Goal: Task Accomplishment & Management: Use online tool/utility

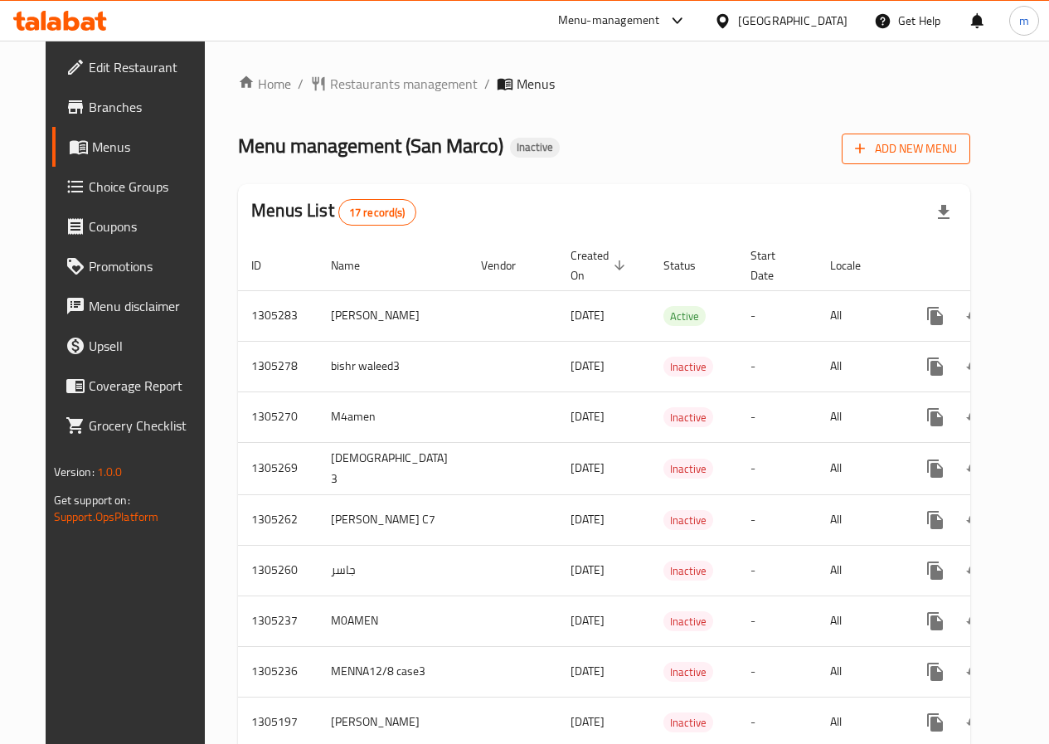
click at [949, 149] on span "Add New Menu" at bounding box center [906, 148] width 102 height 21
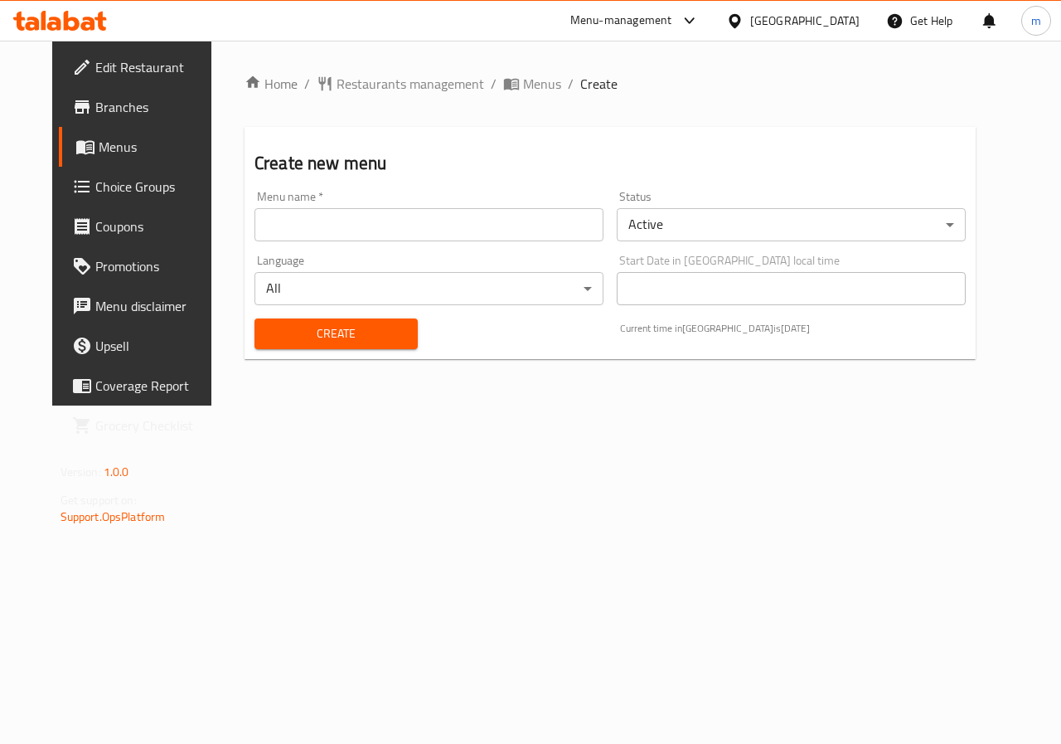
click at [403, 238] on input "text" at bounding box center [429, 224] width 349 height 33
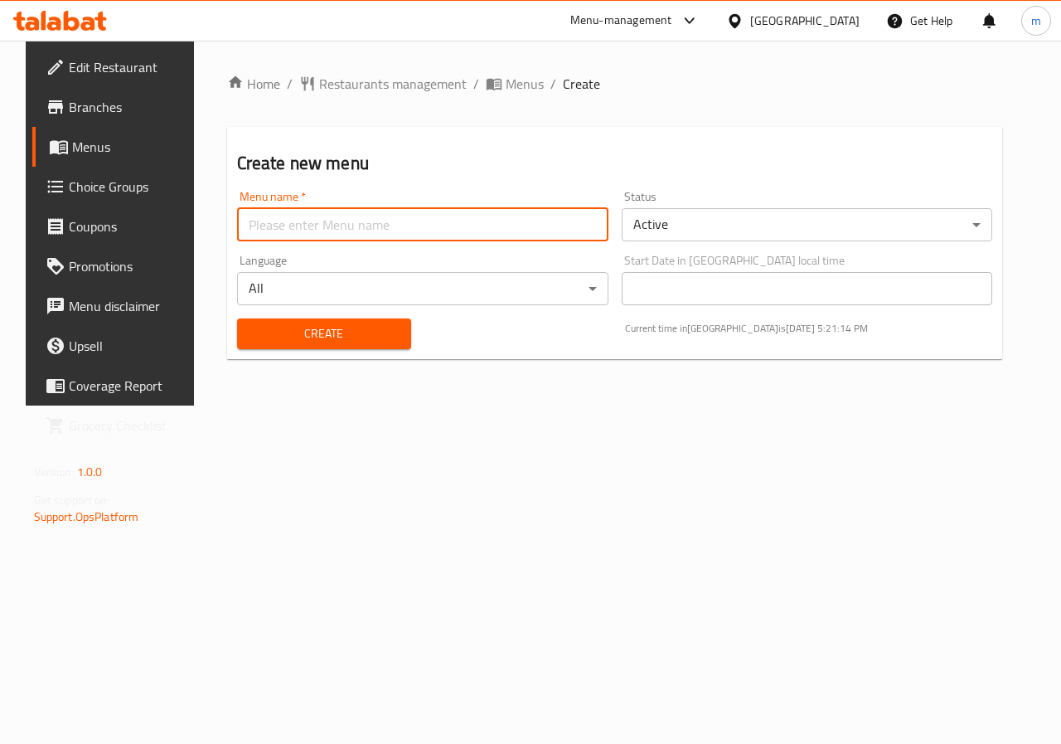
type input "’"
type input "[PERSON_NAME] 6"
click at [534, 284] on body "​ Menu-management [GEOGRAPHIC_DATA] Get Help m Edit Restaurant Branches Menus C…" at bounding box center [530, 392] width 1061 height 703
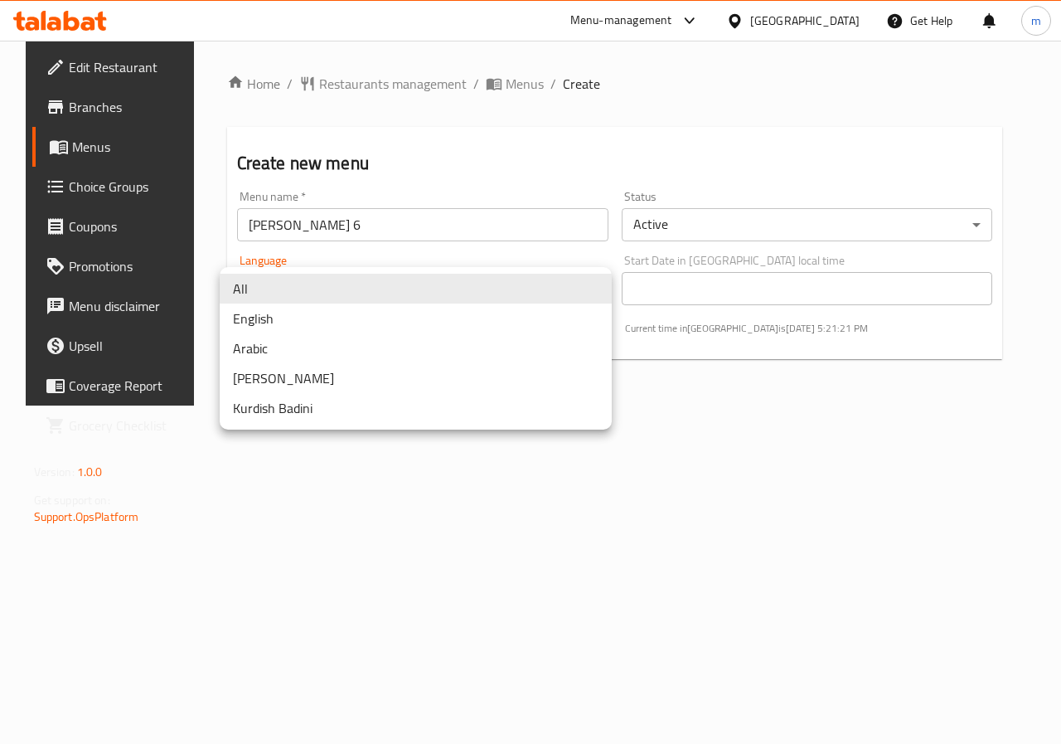
click at [539, 550] on div at bounding box center [530, 372] width 1061 height 744
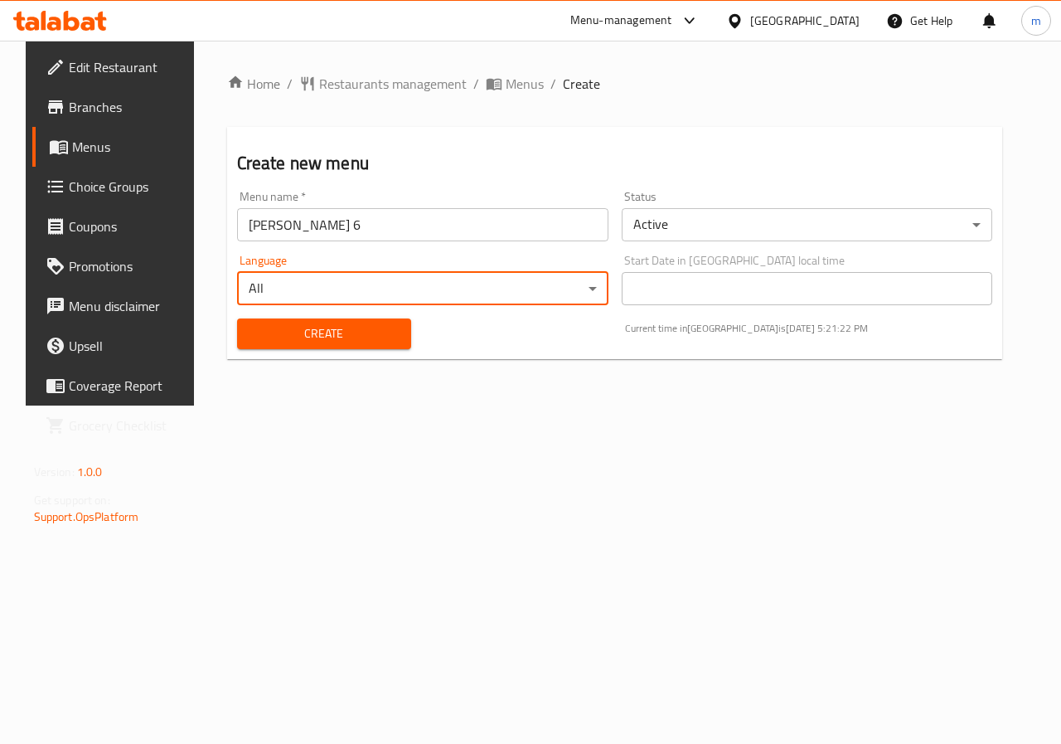
click at [322, 331] on span "Create" at bounding box center [324, 333] width 148 height 21
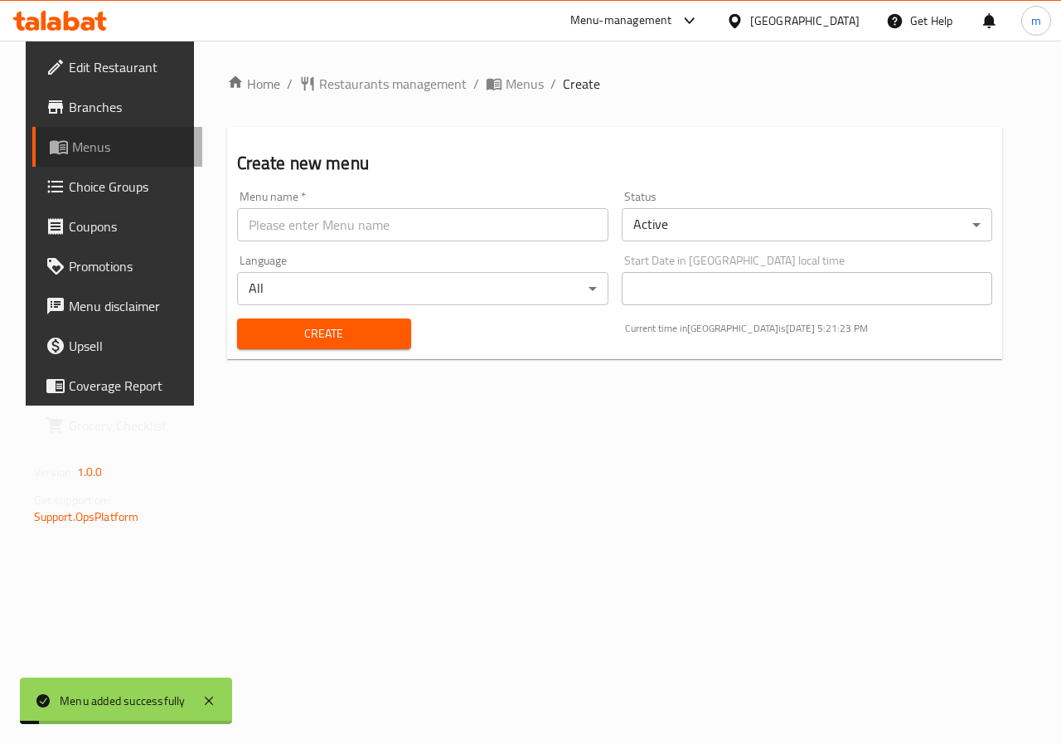
click at [73, 151] on span "Menus" at bounding box center [131, 147] width 118 height 20
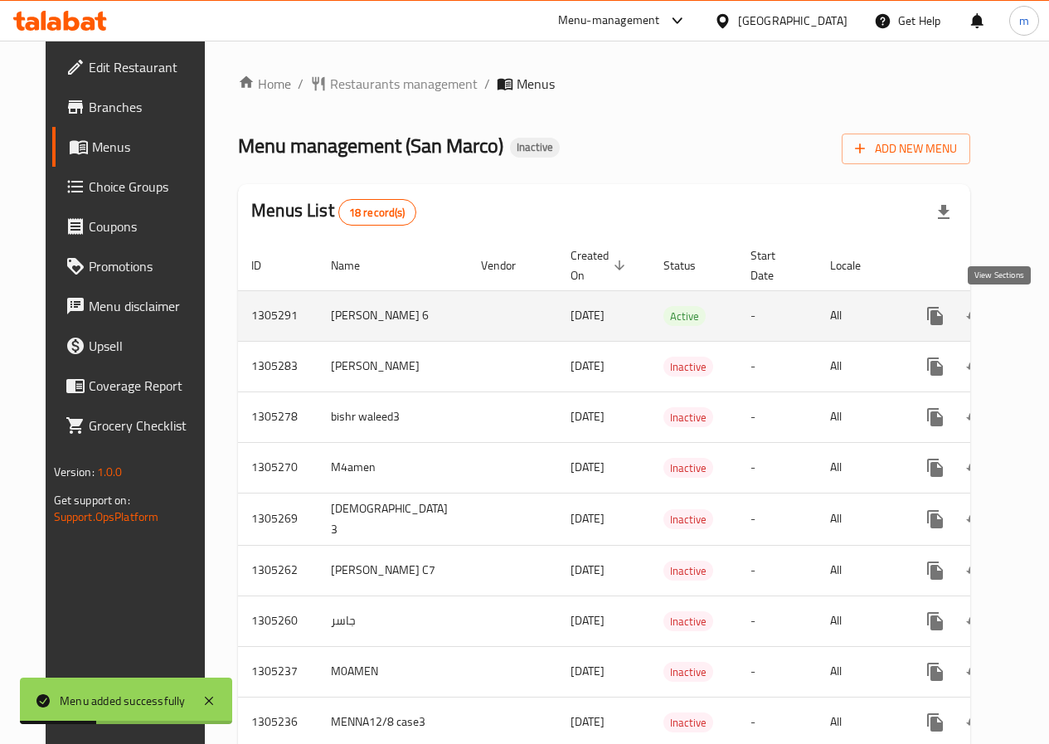
click at [1035, 313] on link "enhanced table" at bounding box center [1055, 316] width 40 height 40
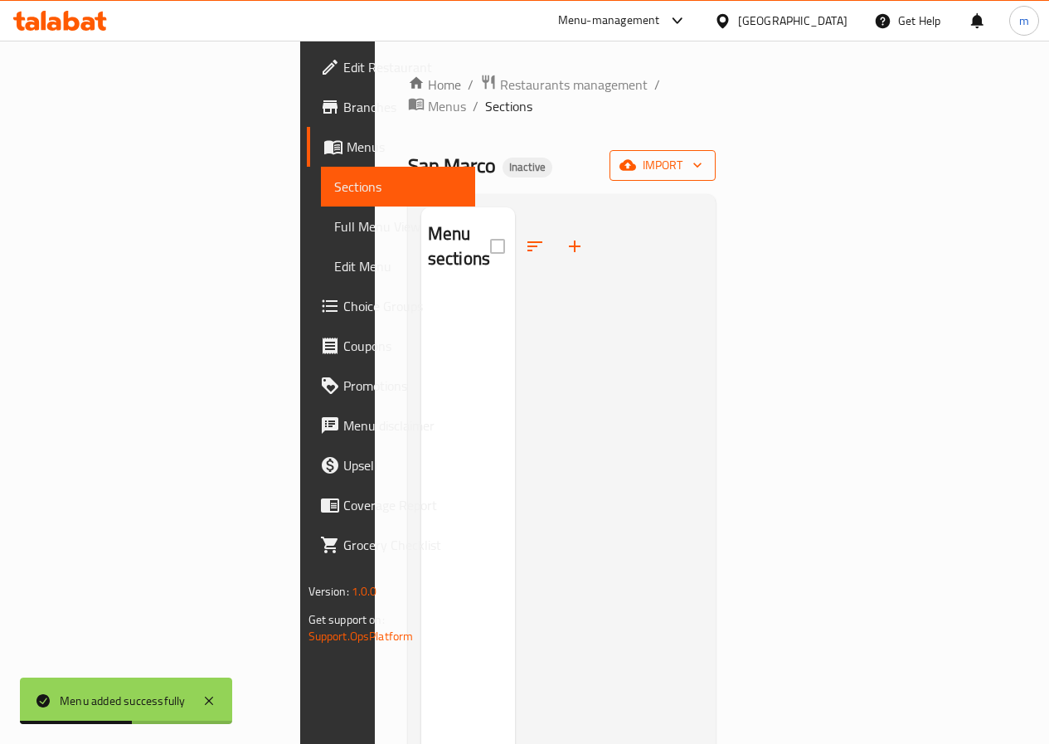
click at [702, 155] on span "import" at bounding box center [663, 165] width 80 height 21
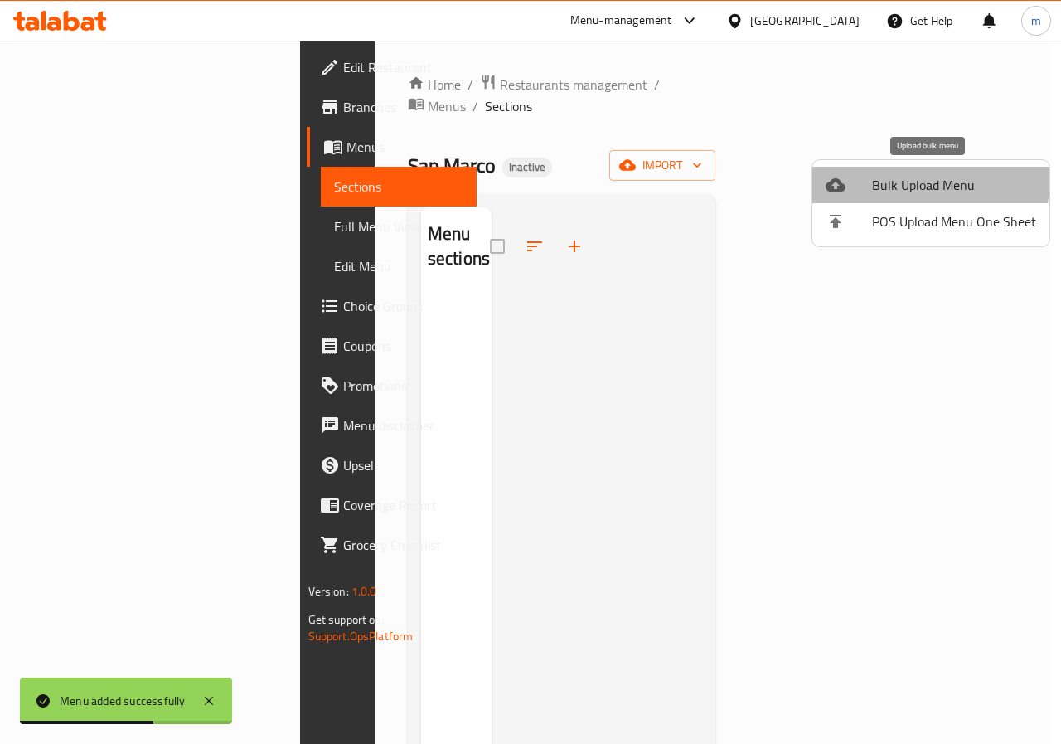
click at [891, 175] on span "Bulk Upload Menu" at bounding box center [954, 185] width 164 height 20
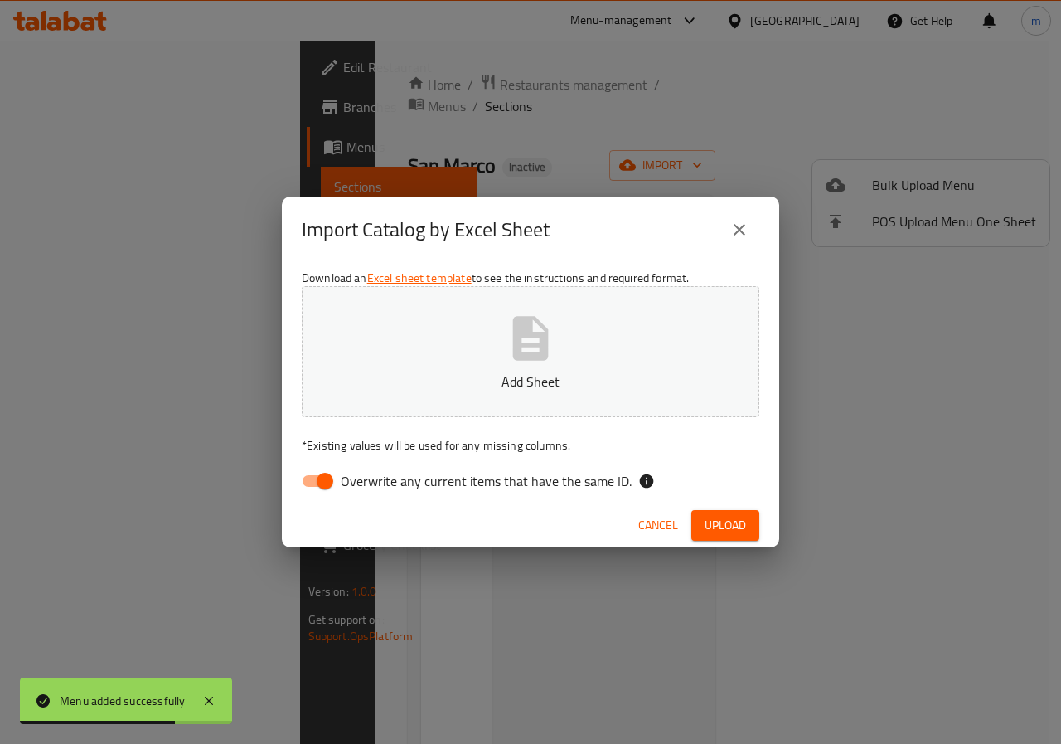
click at [325, 482] on input "Overwrite any current items that have the same ID." at bounding box center [325, 481] width 95 height 32
checkbox input "false"
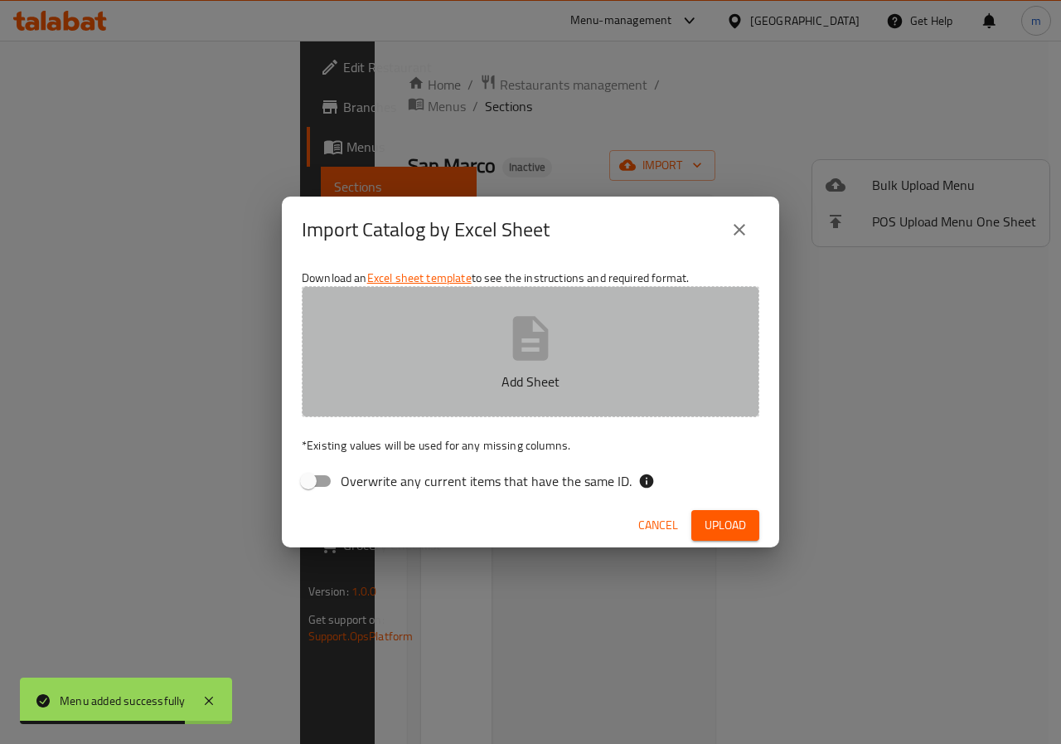
click at [480, 350] on button "Add Sheet" at bounding box center [531, 351] width 458 height 131
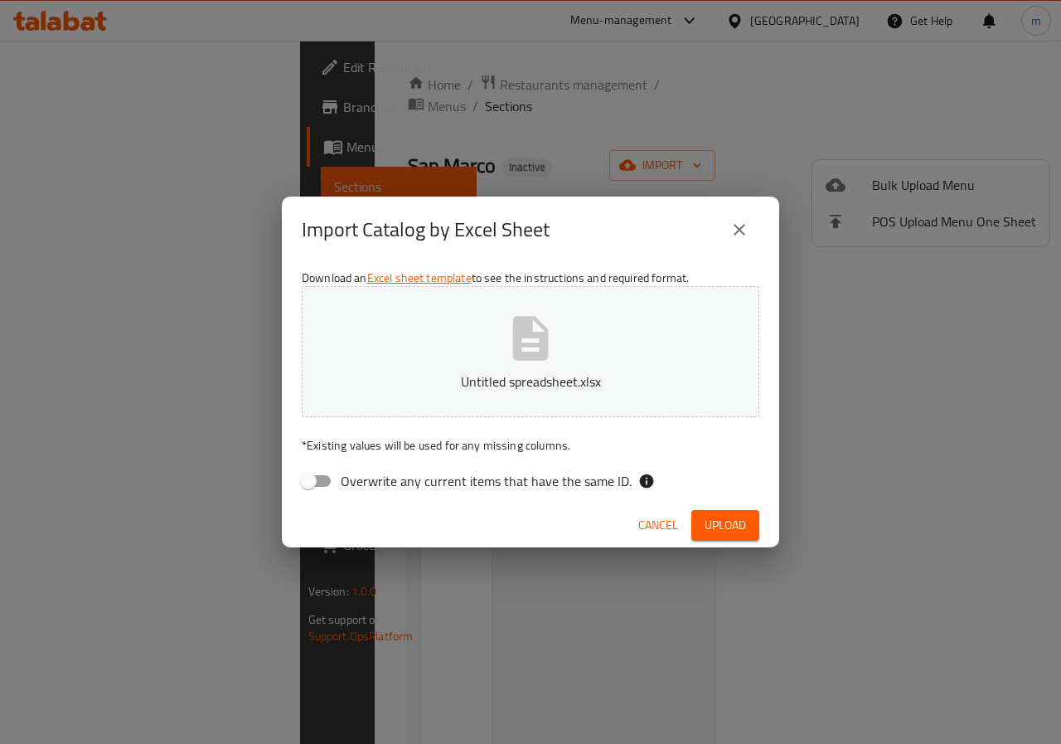
click at [720, 532] on span "Upload" at bounding box center [725, 525] width 41 height 21
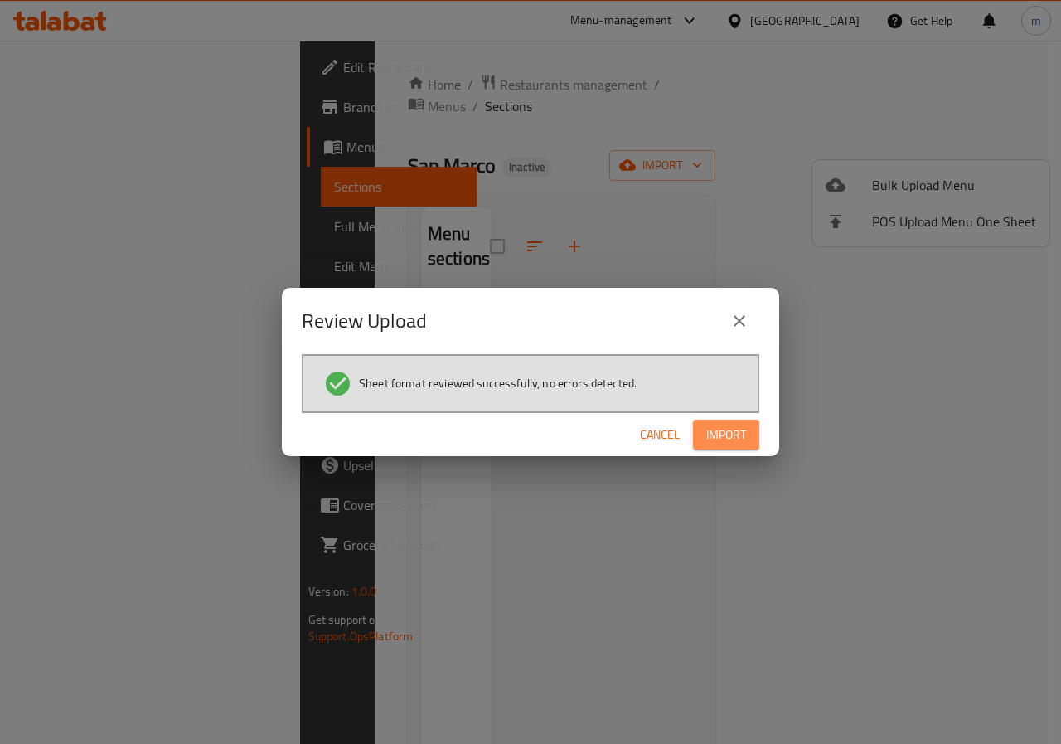
click at [716, 428] on span "Import" at bounding box center [726, 435] width 40 height 21
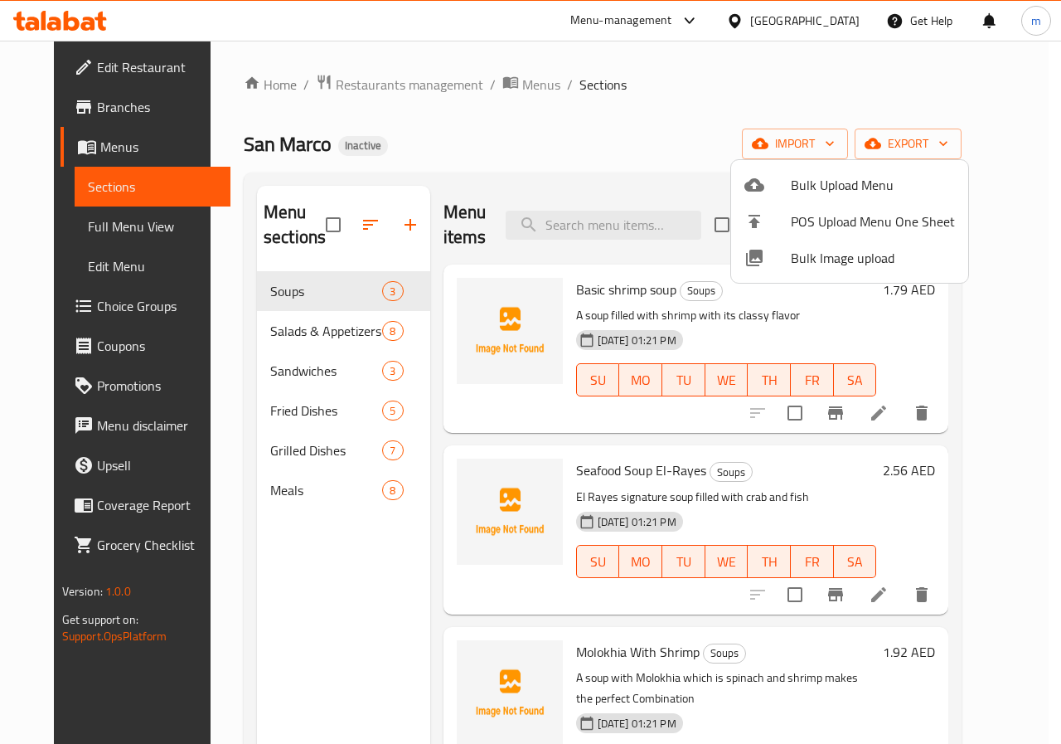
click at [786, 114] on div at bounding box center [530, 372] width 1061 height 744
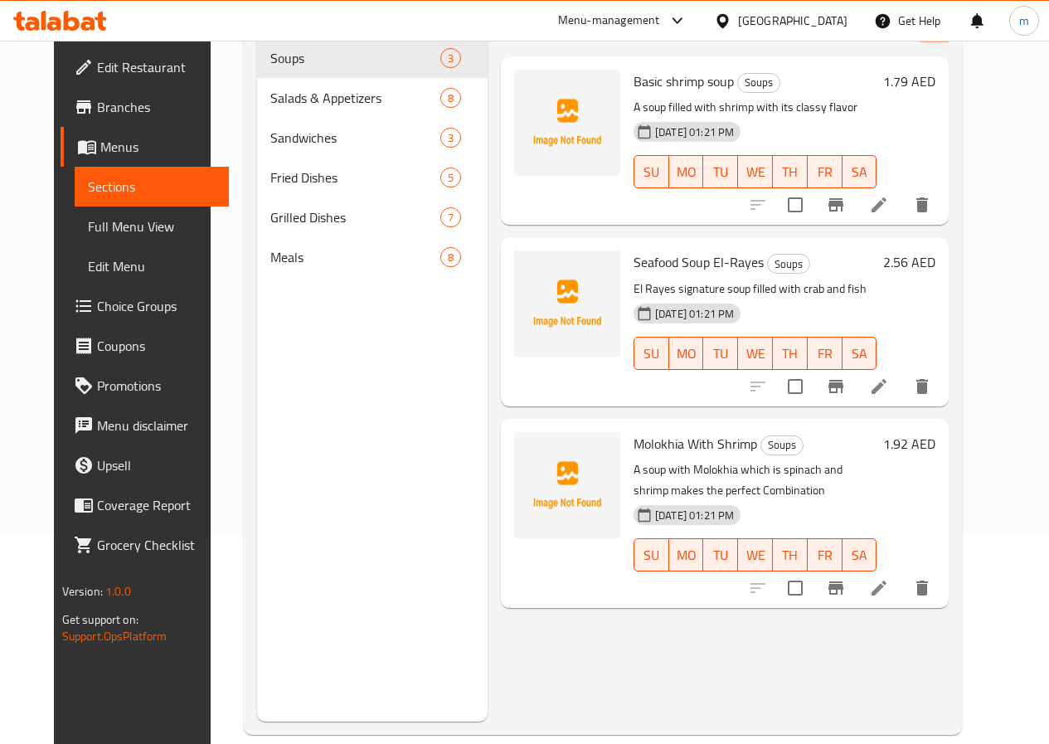
scroll to position [232, 0]
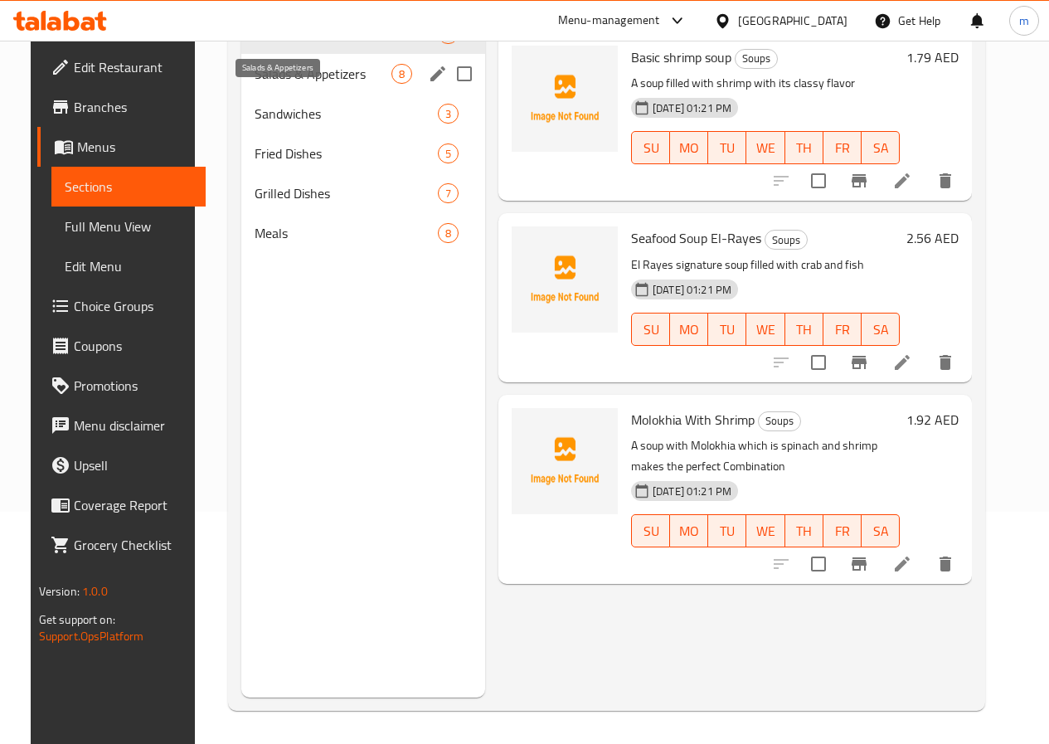
click at [318, 84] on span "Salads & Appetizers" at bounding box center [323, 74] width 137 height 20
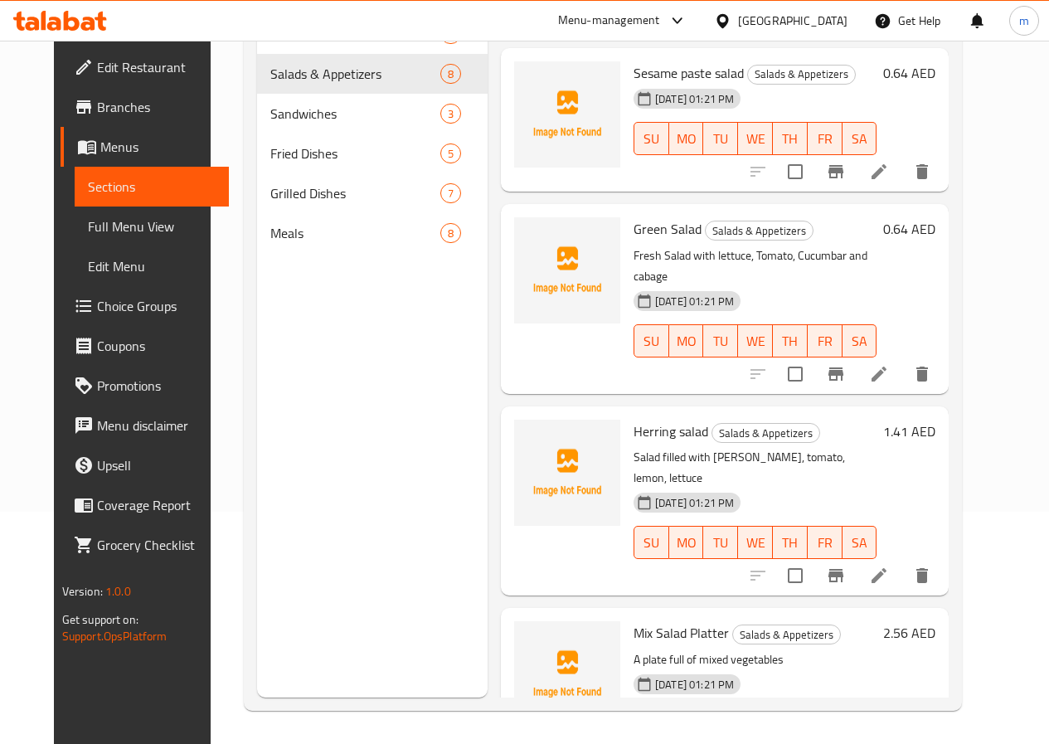
scroll to position [743, 0]
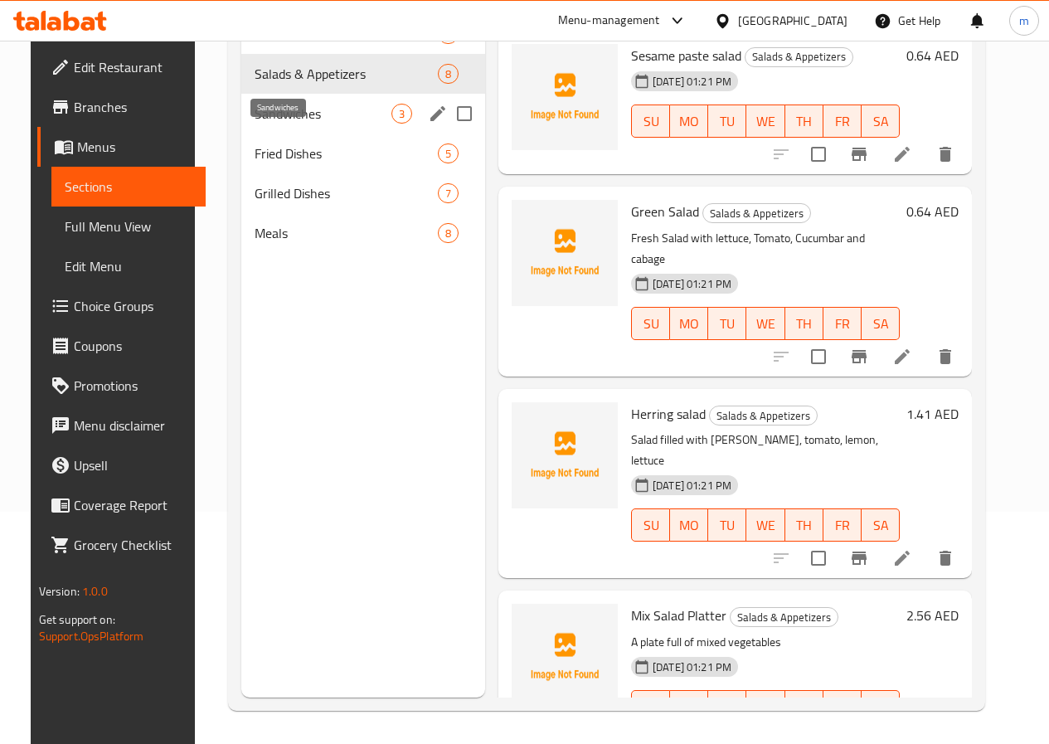
click at [275, 124] on span "Sandwiches" at bounding box center [323, 114] width 137 height 20
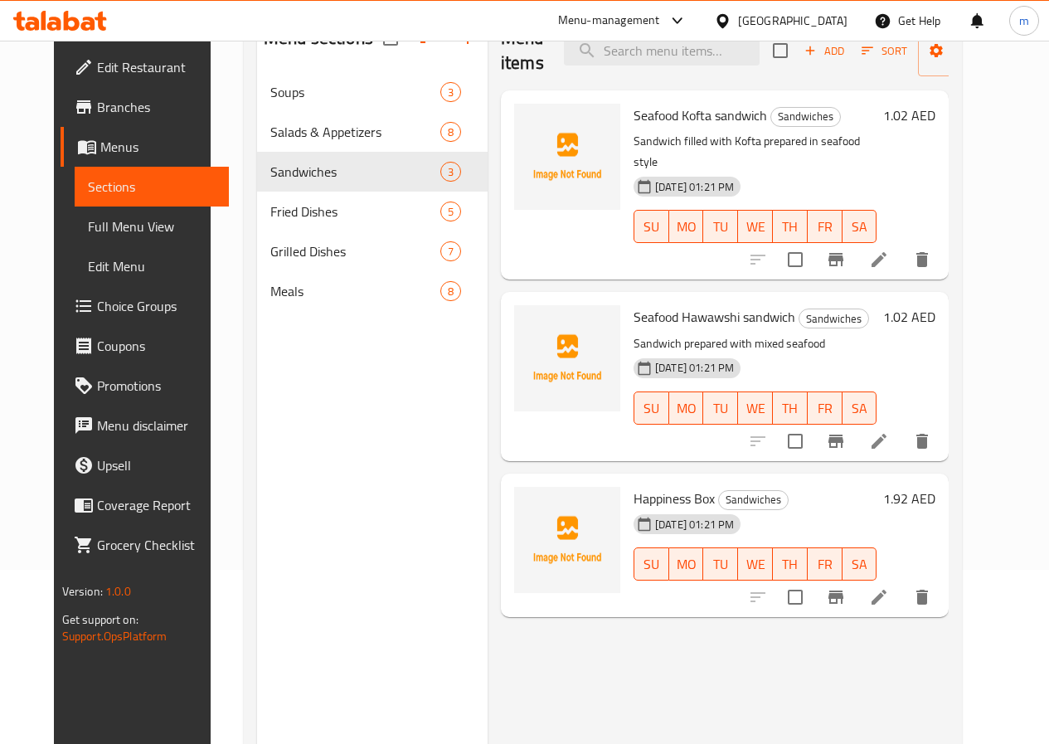
scroll to position [149, 0]
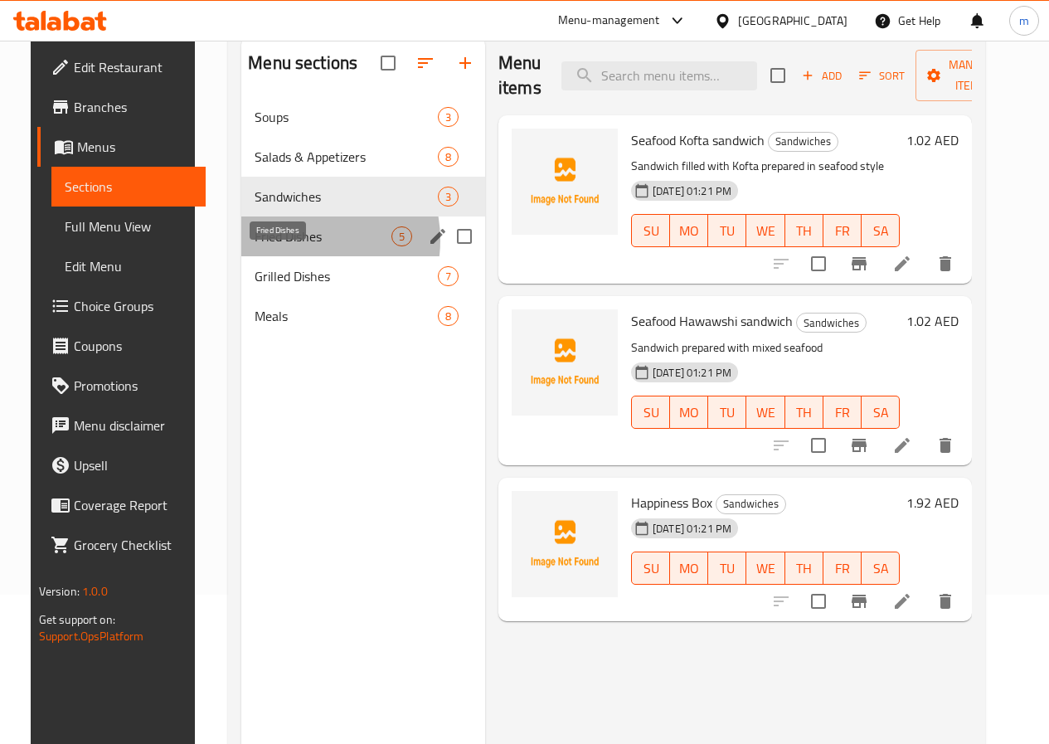
click at [278, 246] on span "Fried Dishes" at bounding box center [323, 236] width 137 height 20
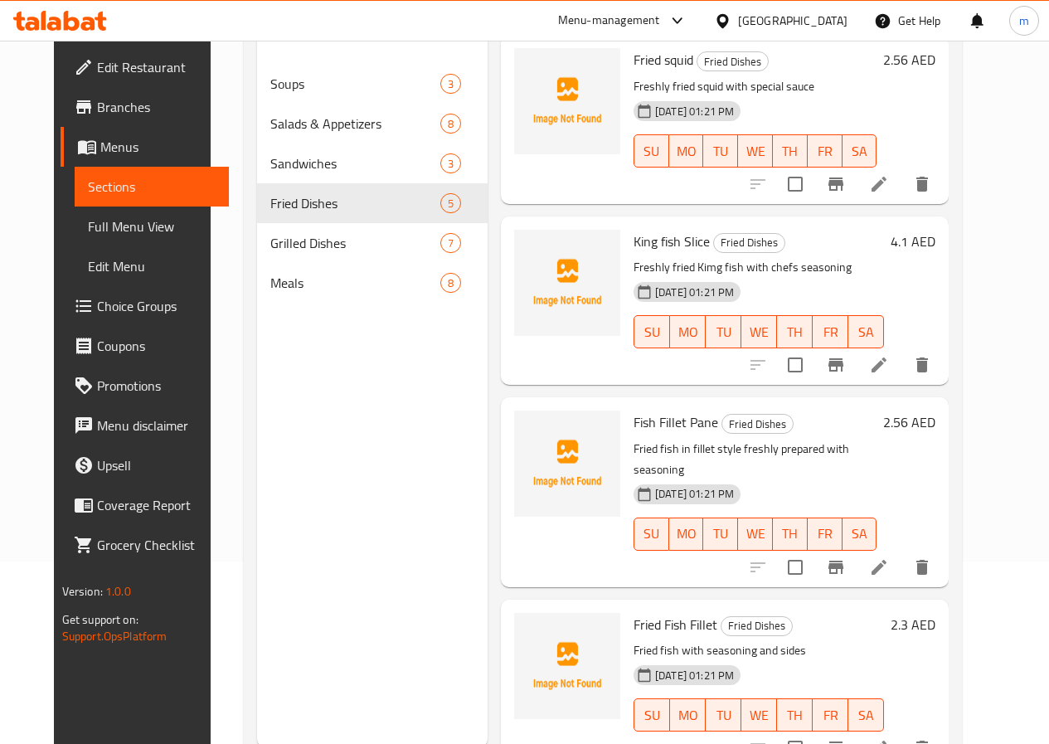
scroll to position [232, 0]
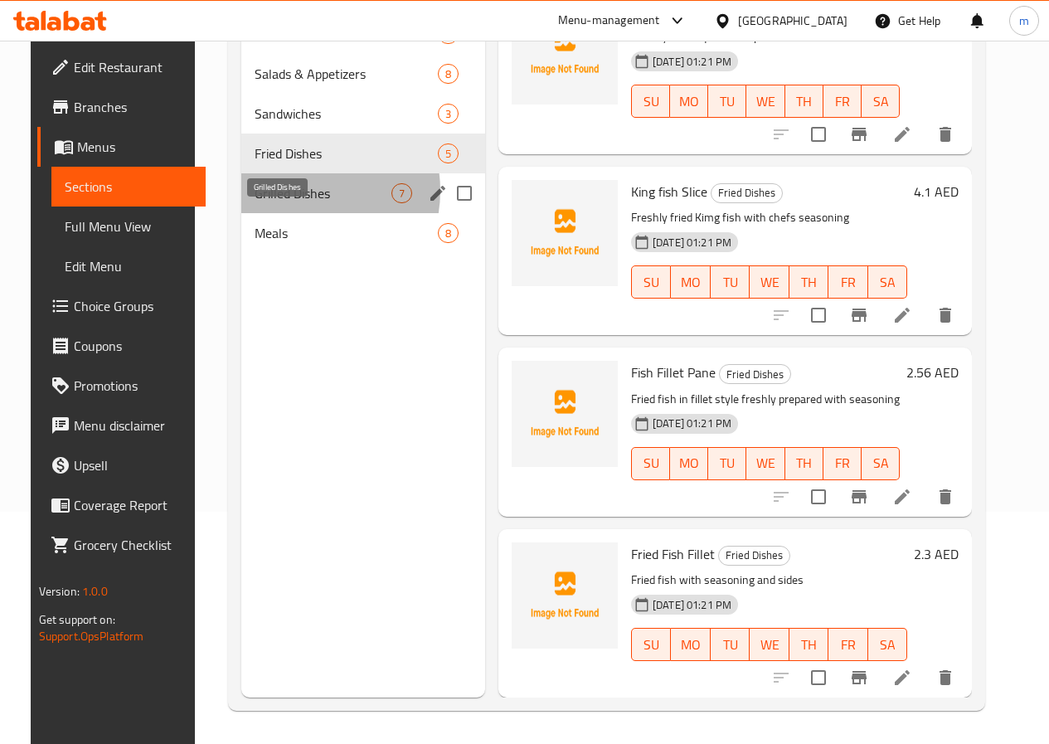
click at [277, 203] on span "Grilled Dishes" at bounding box center [323, 193] width 137 height 20
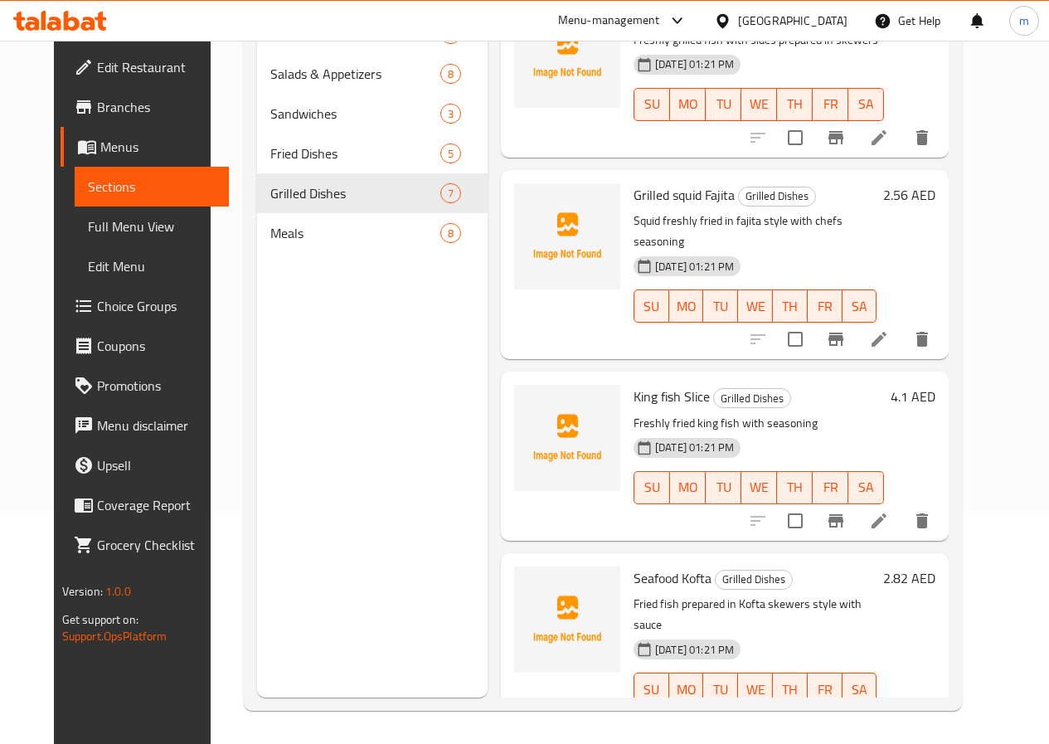
scroll to position [590, 0]
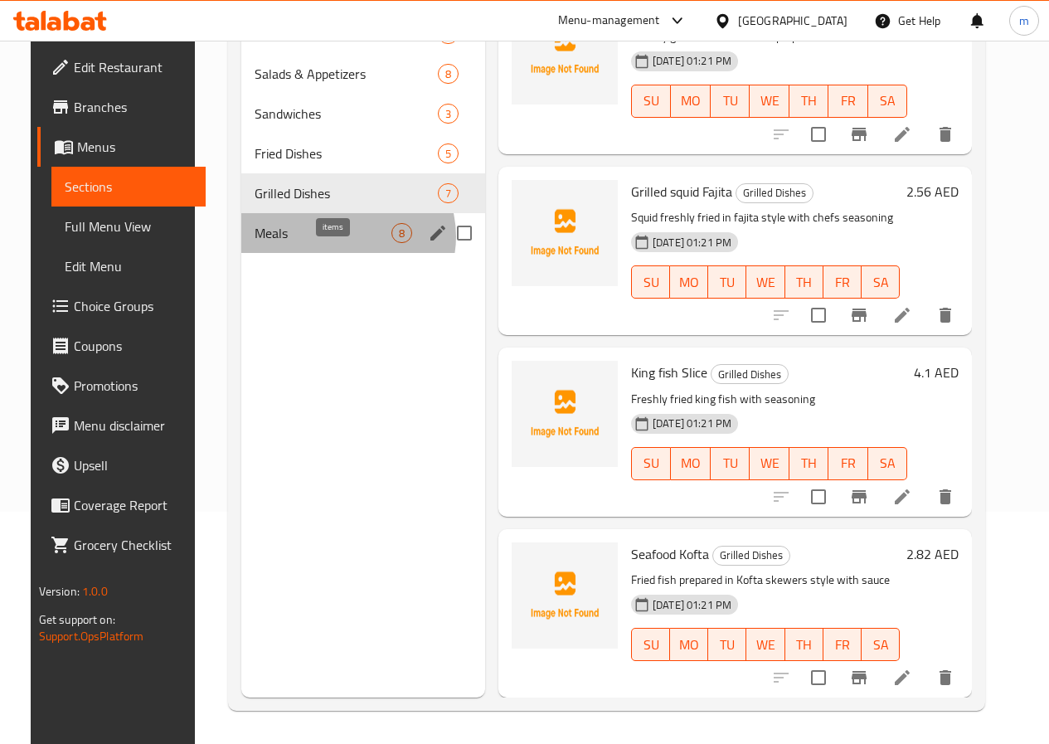
click at [392, 241] on span "8" at bounding box center [401, 234] width 19 height 16
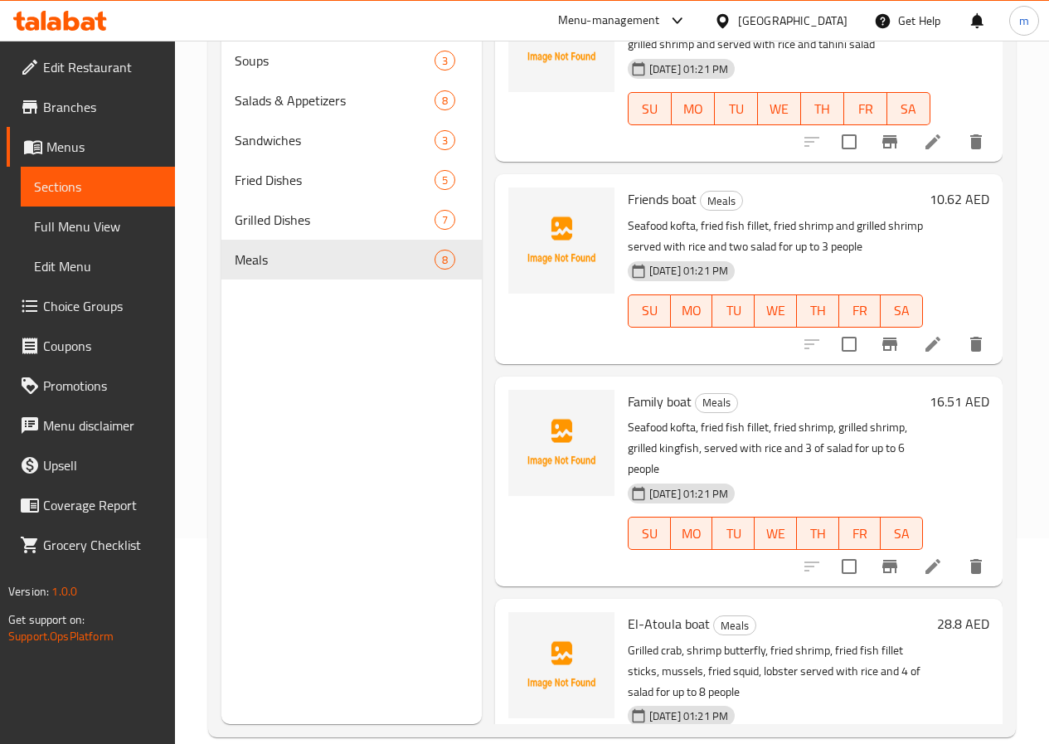
scroll to position [232, 0]
